Goal: Task Accomplishment & Management: Manage account settings

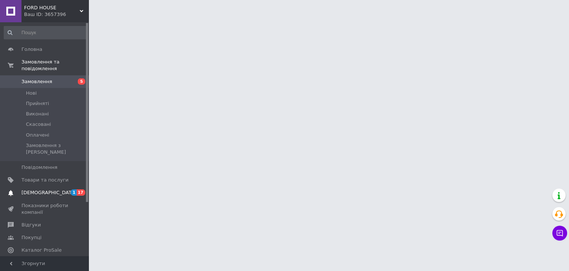
click at [47, 189] on span "[DEMOGRAPHIC_DATA]" at bounding box center [48, 192] width 55 height 7
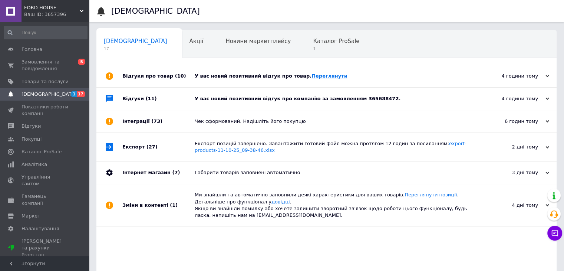
click at [311, 76] on link "Переглянути" at bounding box center [329, 76] width 36 height 6
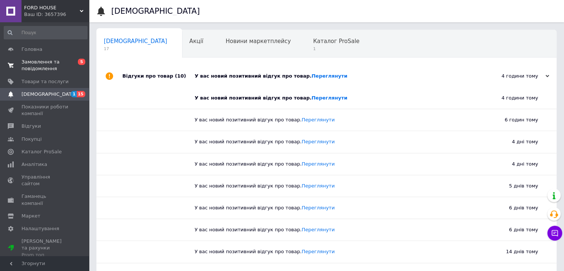
click at [55, 67] on span "Замовлення та повідомлення" at bounding box center [44, 65] width 47 height 13
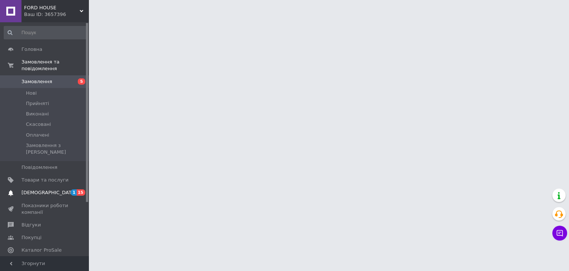
click at [45, 189] on span "[DEMOGRAPHIC_DATA]" at bounding box center [48, 192] width 55 height 7
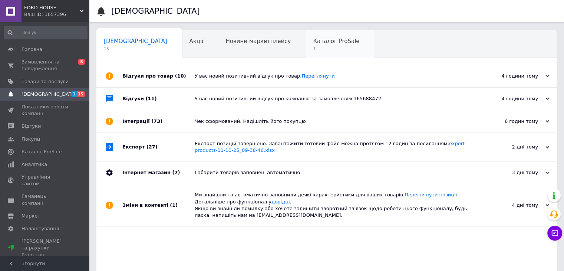
click at [313, 46] on span "1" at bounding box center [336, 49] width 46 height 6
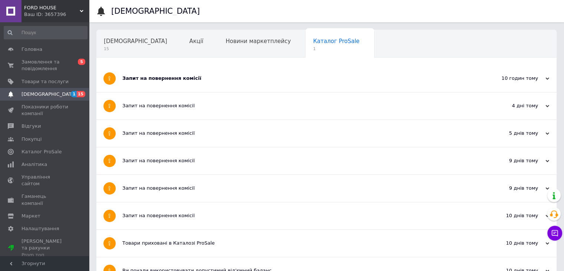
click at [234, 68] on div "Запит на повернення комісії" at bounding box center [298, 78] width 353 height 27
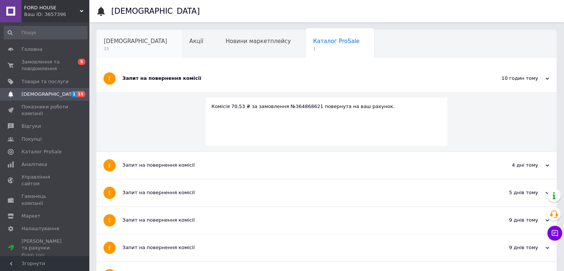
click at [115, 42] on span "[DEMOGRAPHIC_DATA]" at bounding box center [135, 41] width 63 height 7
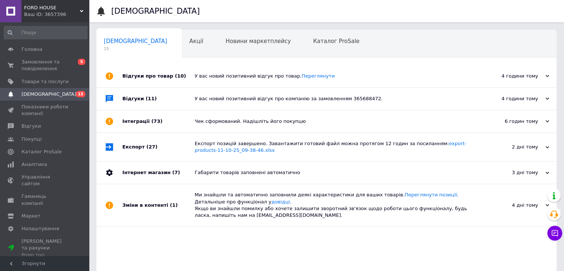
click at [251, 99] on div "У вас новий позитивний відгук про компанію за замовленням 365688472." at bounding box center [335, 98] width 280 height 7
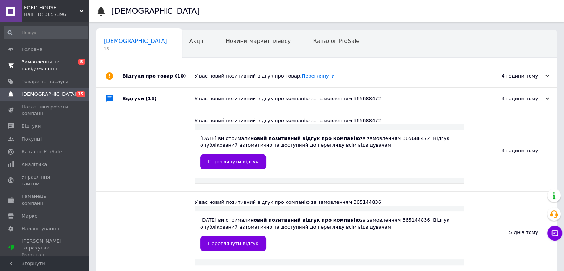
click at [46, 67] on span "Замовлення та повідомлення" at bounding box center [44, 65] width 47 height 13
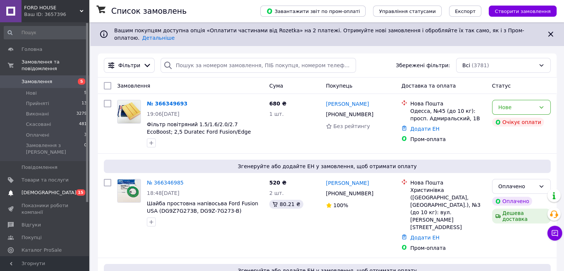
click at [40, 189] on span "[DEMOGRAPHIC_DATA]" at bounding box center [48, 192] width 55 height 7
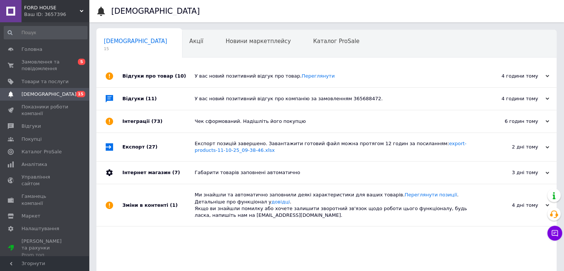
click at [166, 116] on div "Інтеграції (73)" at bounding box center [158, 121] width 72 height 22
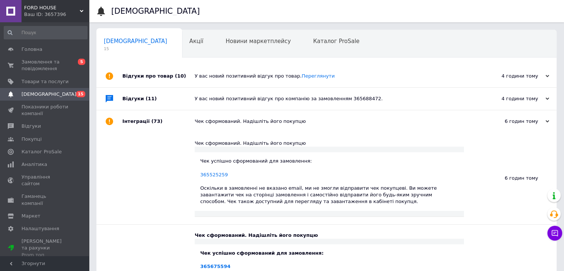
click at [166, 104] on div "Відгуки (11)" at bounding box center [158, 98] width 72 height 22
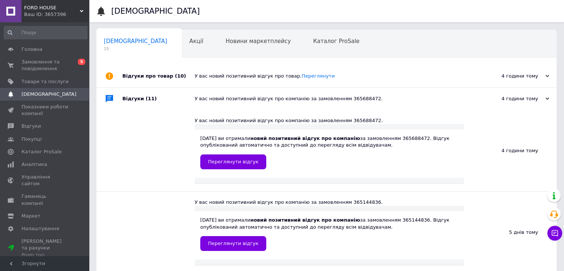
click at [182, 82] on div "Відгуки про товар (10)" at bounding box center [158, 76] width 72 height 22
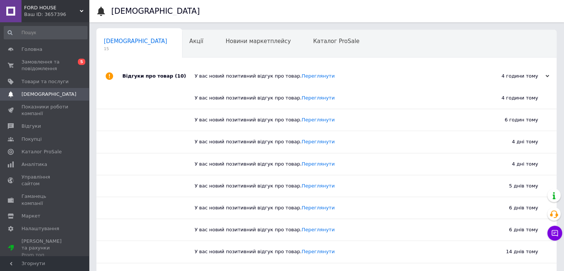
click at [190, 78] on div "Відгуки про товар (10)" at bounding box center [158, 76] width 72 height 22
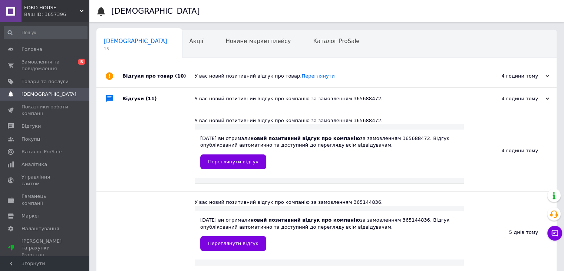
click at [178, 109] on div "Відгуки (11)" at bounding box center [158, 98] width 72 height 22
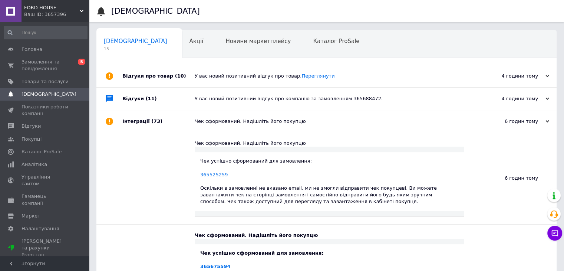
click at [173, 126] on div "Інтеграції (73)" at bounding box center [158, 121] width 72 height 22
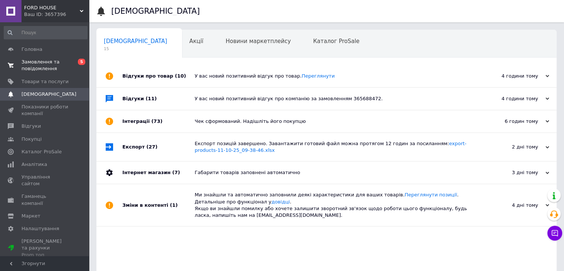
click at [41, 66] on span "Замовлення та повідомлення" at bounding box center [44, 65] width 47 height 13
